Goal: Task Accomplishment & Management: Manage account settings

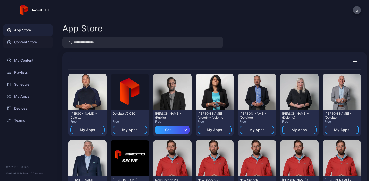
click at [22, 44] on div "Content Store" at bounding box center [28, 42] width 50 height 12
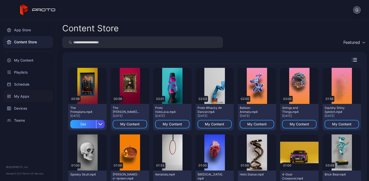
click at [26, 100] on div "My Apps" at bounding box center [28, 97] width 50 height 12
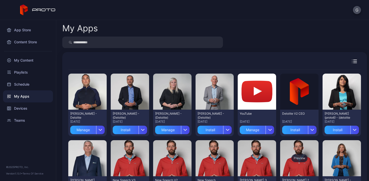
scroll to position [3, 0]
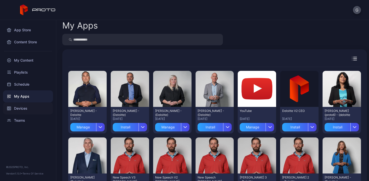
click at [25, 108] on div "Devices" at bounding box center [28, 109] width 50 height 12
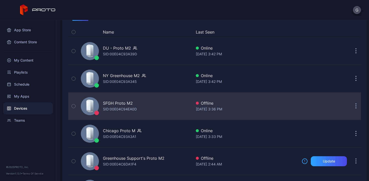
scroll to position [45, 0]
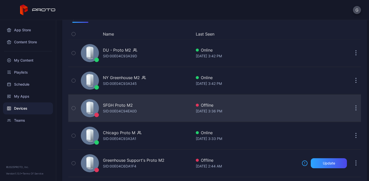
click at [127, 113] on div "SID: 00E04C94EA0D" at bounding box center [120, 111] width 34 height 6
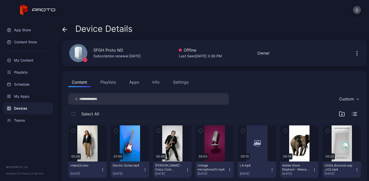
click at [133, 82] on button "Apps" at bounding box center [134, 82] width 17 height 10
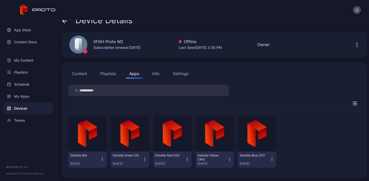
scroll to position [8, 0]
click at [102, 160] on icon "button" at bounding box center [102, 160] width 0 height 0
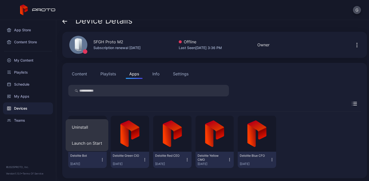
click at [97, 162] on div "Deloitte Bot [DATE]" at bounding box center [85, 160] width 30 height 12
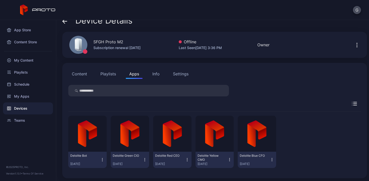
click at [102, 162] on icon "button" at bounding box center [102, 160] width 4 height 5
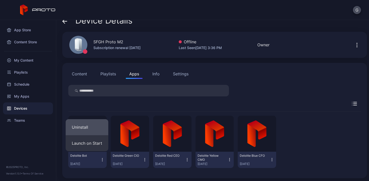
click at [87, 130] on button "Uninstall" at bounding box center [87, 127] width 43 height 16
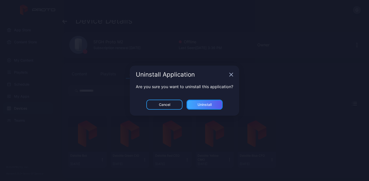
click at [204, 104] on div "Uninstall" at bounding box center [205, 105] width 14 height 4
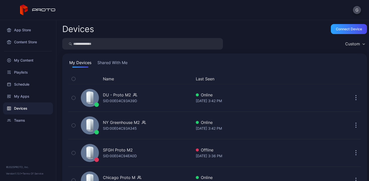
scroll to position [45, 0]
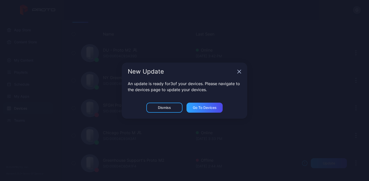
click at [240, 72] on icon "button" at bounding box center [239, 72] width 4 height 4
